Goal: Task Accomplishment & Management: Use online tool/utility

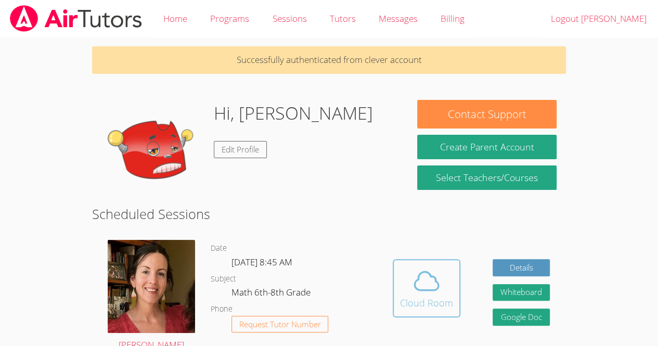
click at [418, 294] on icon at bounding box center [426, 280] width 29 height 29
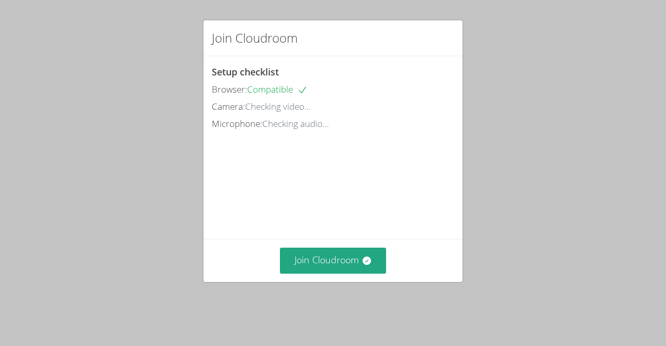
drag, startPoint x: 354, startPoint y: 268, endPoint x: 591, endPoint y: 226, distance: 240.3
click at [591, 226] on div "Join Cloudroom Setup checklist Browser: Compatible Camera: Checking video... Mi…" at bounding box center [333, 173] width 666 height 346
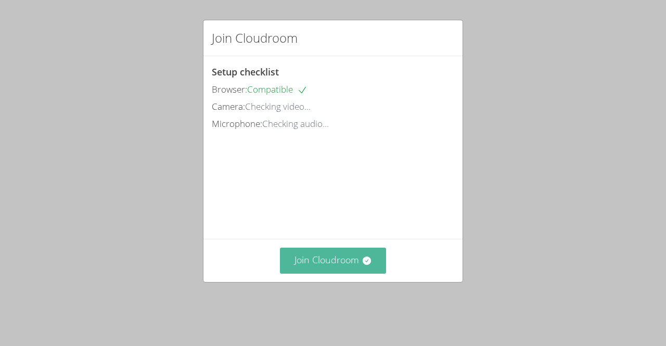
click at [354, 273] on button "Join Cloudroom" at bounding box center [333, 260] width 107 height 25
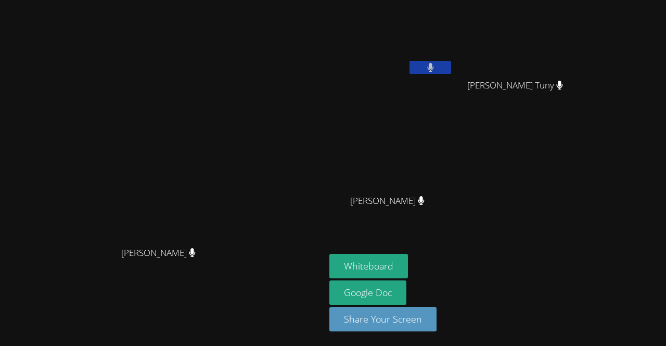
drag, startPoint x: 278, startPoint y: 247, endPoint x: 538, endPoint y: 303, distance: 266.7
click at [538, 303] on div "[PERSON_NAME] [PERSON_NAME] [PERSON_NAME] [PERSON_NAME] Wildensky [PERSON_NAME]…" at bounding box center [333, 173] width 666 height 346
click at [408, 263] on button "Whiteboard" at bounding box center [368, 266] width 79 height 24
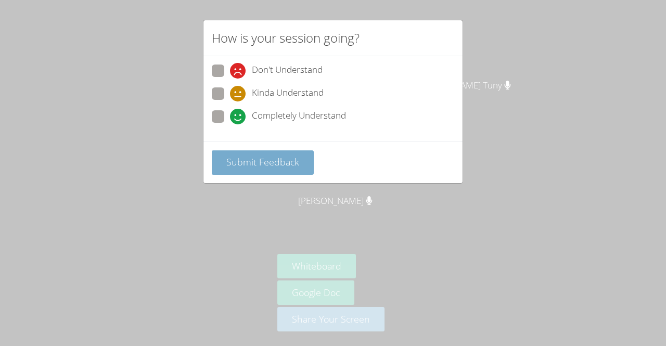
click at [282, 163] on span "Submit Feedback" at bounding box center [262, 162] width 73 height 12
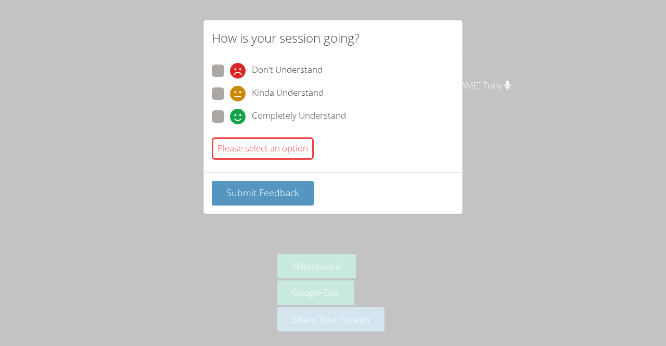
click at [376, 70] on div "Don't Understand" at bounding box center [333, 74] width 242 height 19
click at [329, 122] on span "Completely Understand" at bounding box center [299, 117] width 94 height 16
click at [239, 119] on input "Completely Understand" at bounding box center [234, 114] width 9 height 9
radio input "true"
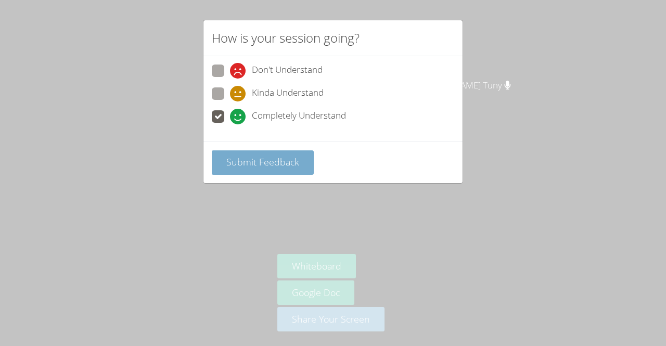
click at [291, 166] on span "Submit Feedback" at bounding box center [262, 162] width 73 height 12
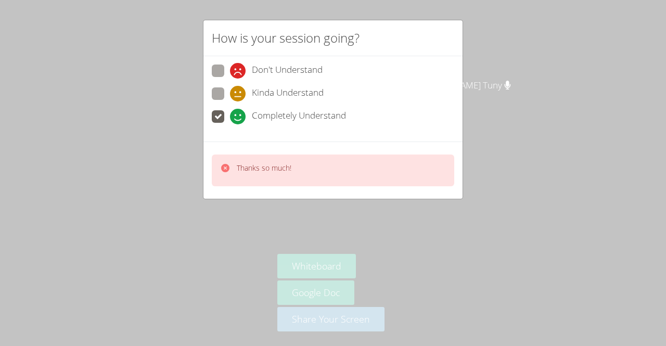
click at [412, 220] on div "How is your session going? Don't Understand Kinda Understand Completely Underst…" at bounding box center [333, 173] width 666 height 346
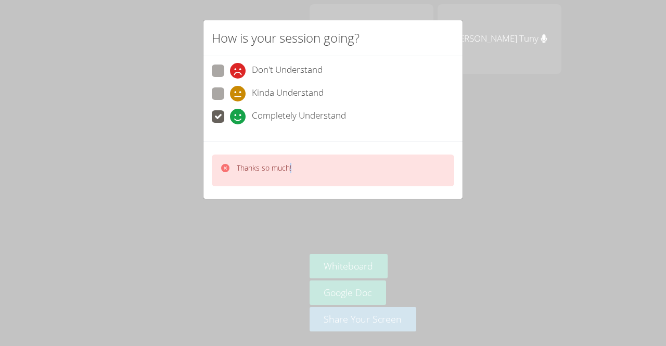
click at [412, 220] on div "How is your session going? Don't Understand Kinda Understand Completely Underst…" at bounding box center [333, 173] width 666 height 346
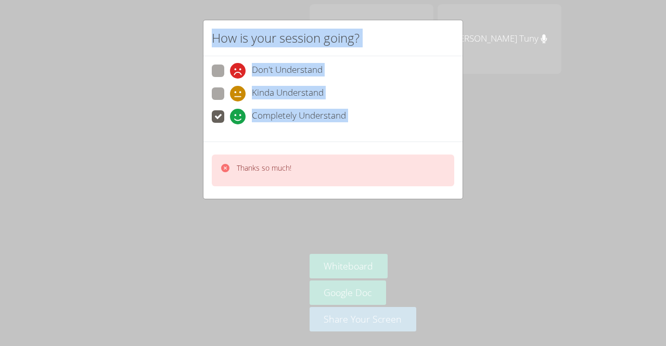
click at [412, 220] on div "How is your session going? Don't Understand Kinda Understand Completely Underst…" at bounding box center [333, 173] width 666 height 346
drag, startPoint x: 412, startPoint y: 220, endPoint x: 409, endPoint y: 225, distance: 5.6
click at [409, 225] on div "How is your session going? Don't Understand Kinda Understand Completely Underst…" at bounding box center [333, 173] width 666 height 346
